Goal: Information Seeking & Learning: Learn about a topic

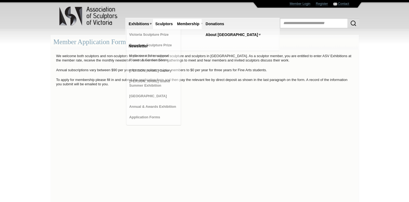
click at [164, 23] on link "Sculptors" at bounding box center [164, 24] width 22 height 10
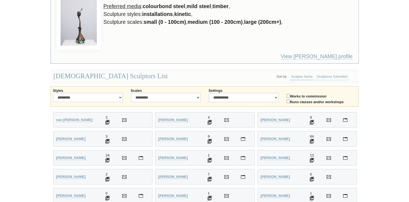
scroll to position [108, 0]
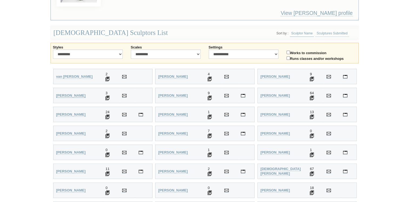
click at [69, 94] on strong "[PERSON_NAME]" at bounding box center [70, 95] width 29 height 4
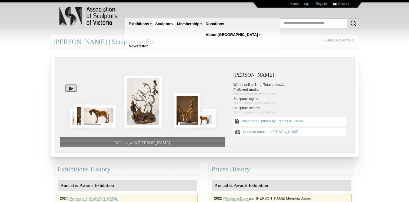
click at [163, 25] on link "Sculptors" at bounding box center [164, 24] width 22 height 10
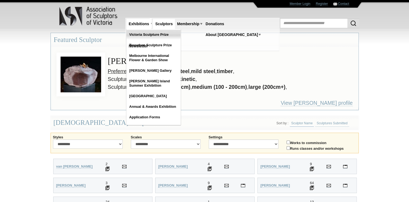
click at [148, 36] on link "Victoria Sculpture Prize" at bounding box center [153, 35] width 54 height 10
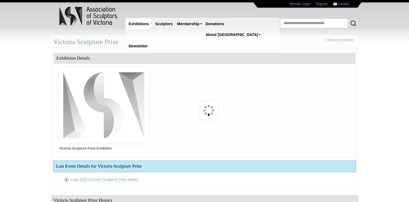
scroll to position [108, 0]
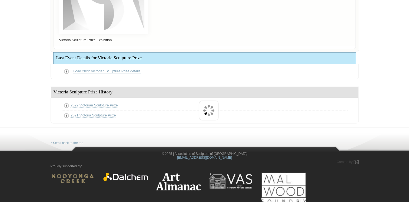
click at [115, 71] on link "Load 2022 Victorian Sculpture Prize details." at bounding box center [107, 71] width 68 height 4
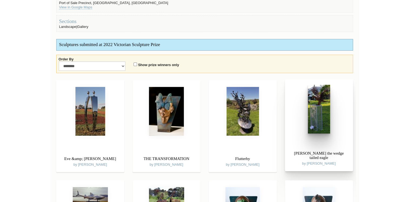
scroll to position [162, 0]
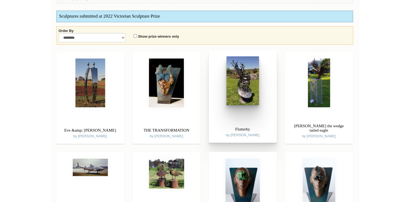
click at [237, 96] on img at bounding box center [242, 80] width 32 height 49
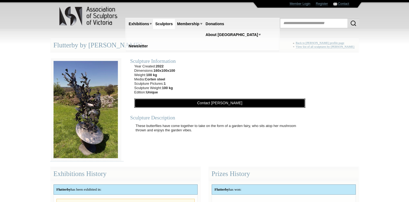
click at [191, 104] on link "Contact Chris Anderson" at bounding box center [219, 102] width 171 height 9
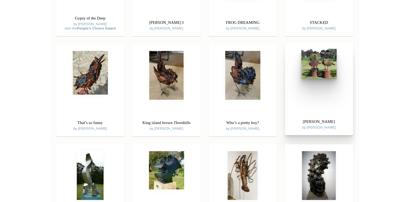
scroll to position [371, 0]
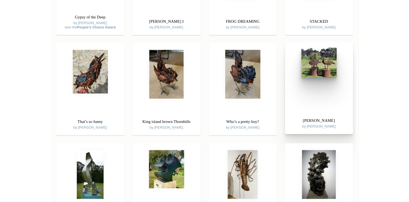
click at [315, 92] on div "Mr Percival II by Sam Anderson" at bounding box center [319, 88] width 68 height 92
click at [324, 77] on link at bounding box center [318, 64] width 65 height 30
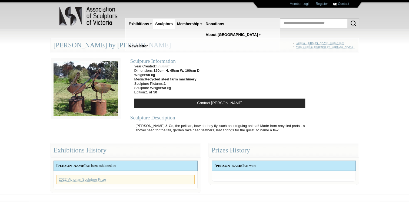
click at [162, 25] on link "Sculptors" at bounding box center [164, 24] width 22 height 10
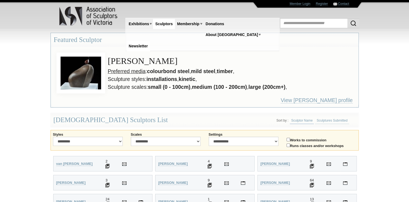
click at [150, 41] on link "Newsletter" at bounding box center [138, 46] width 24 height 10
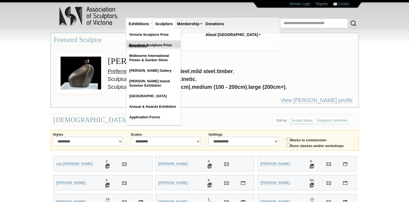
click at [144, 45] on link "Tesselaar Sculpture Prize" at bounding box center [153, 45] width 54 height 10
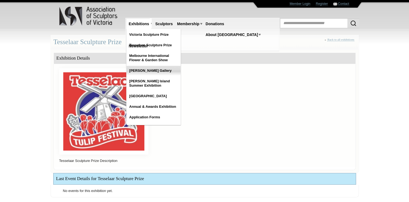
click at [152, 72] on link "[PERSON_NAME] Gallery" at bounding box center [153, 71] width 54 height 10
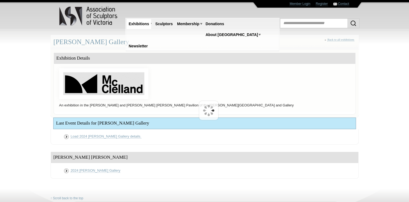
scroll to position [55, 0]
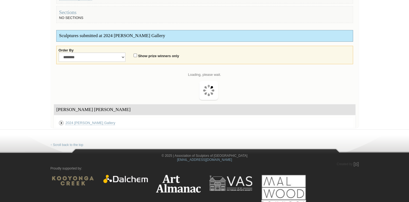
scroll to position [135, 0]
